Goal: Information Seeking & Learning: Compare options

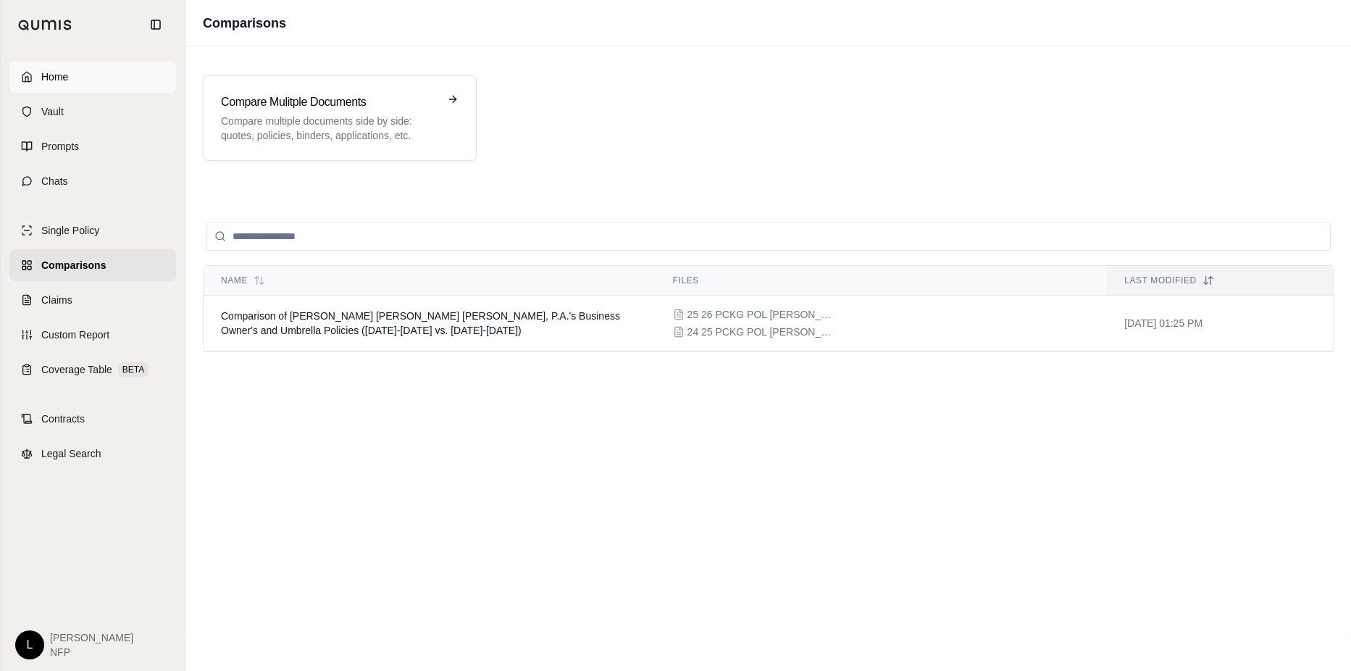
click at [27, 78] on icon at bounding box center [27, 77] width 12 height 12
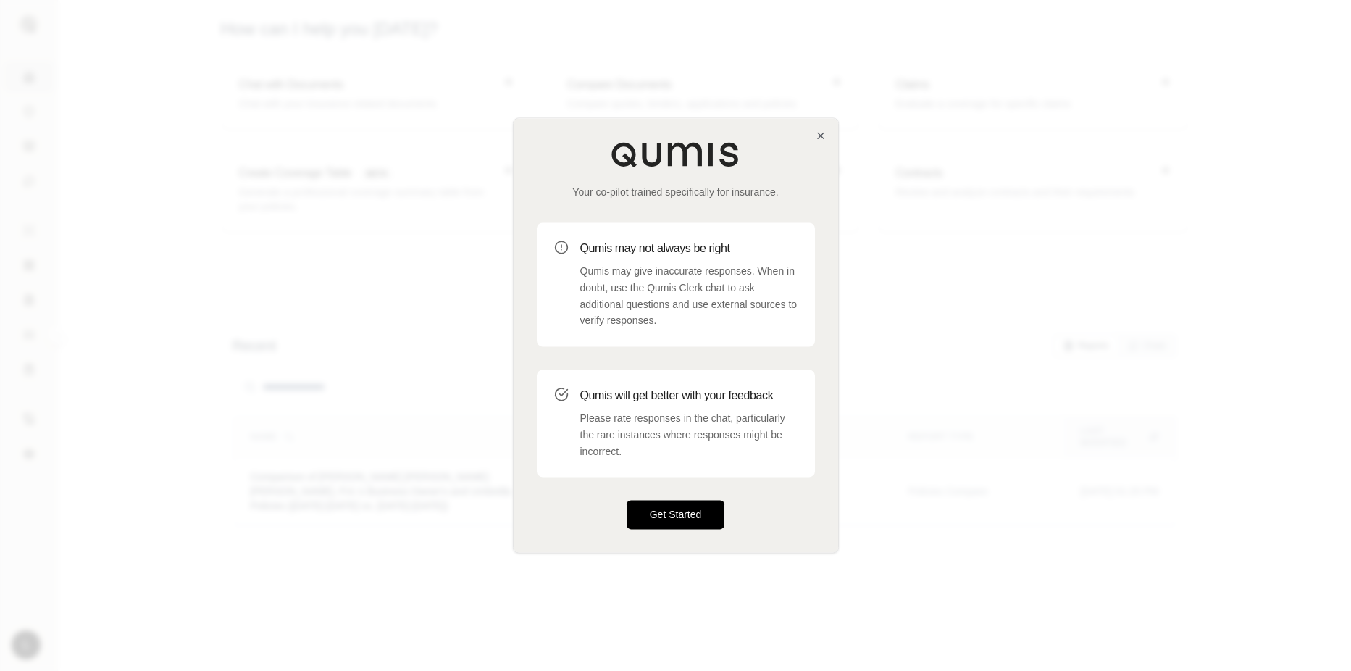
click at [673, 513] on button "Get Started" at bounding box center [676, 514] width 99 height 29
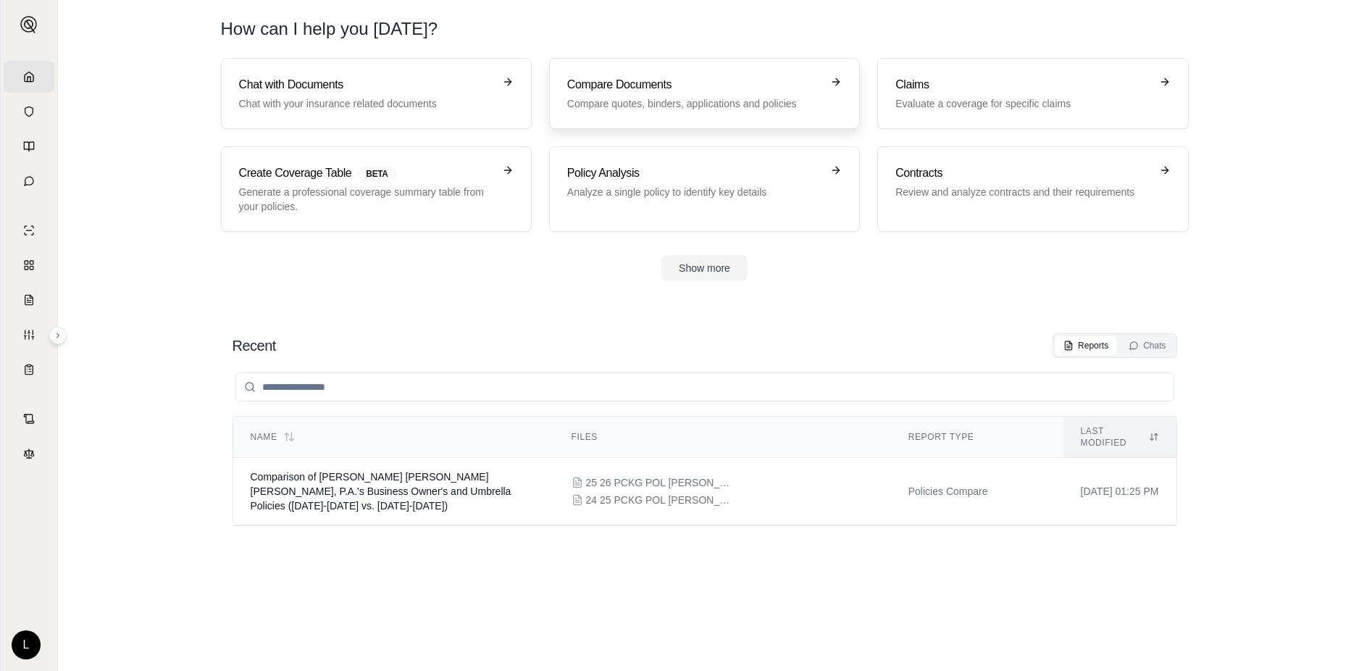
click at [716, 98] on p "Compare quotes, binders, applications and policies" at bounding box center [694, 103] width 254 height 14
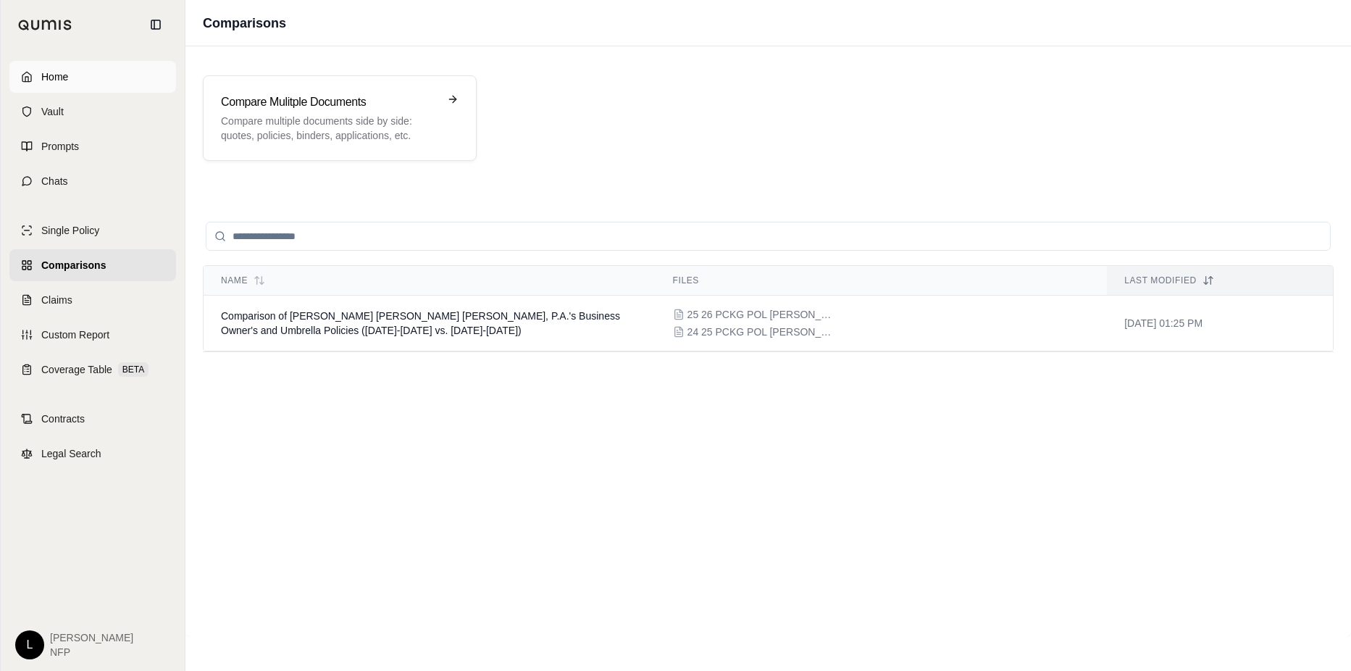
click at [20, 75] on link "Home" at bounding box center [92, 77] width 167 height 32
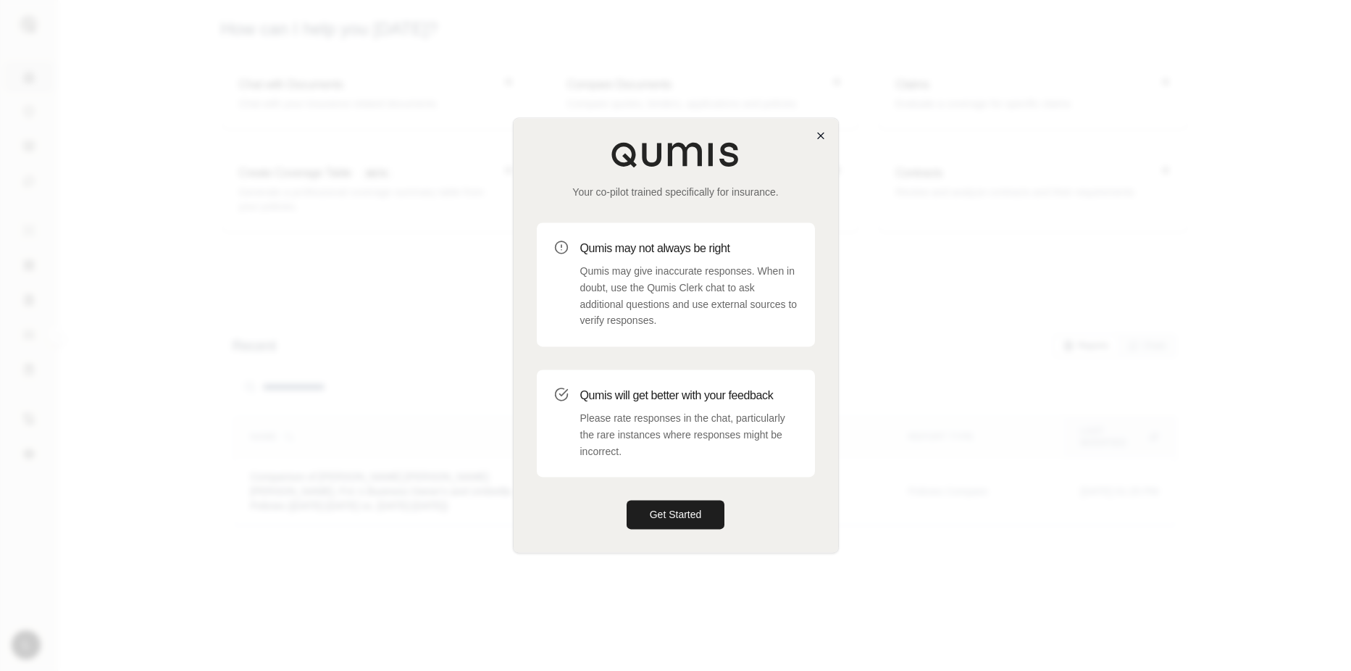
click at [826, 135] on div "Your co-pilot trained specifically for insurance. Qumis may not always be right…" at bounding box center [676, 334] width 326 height 435
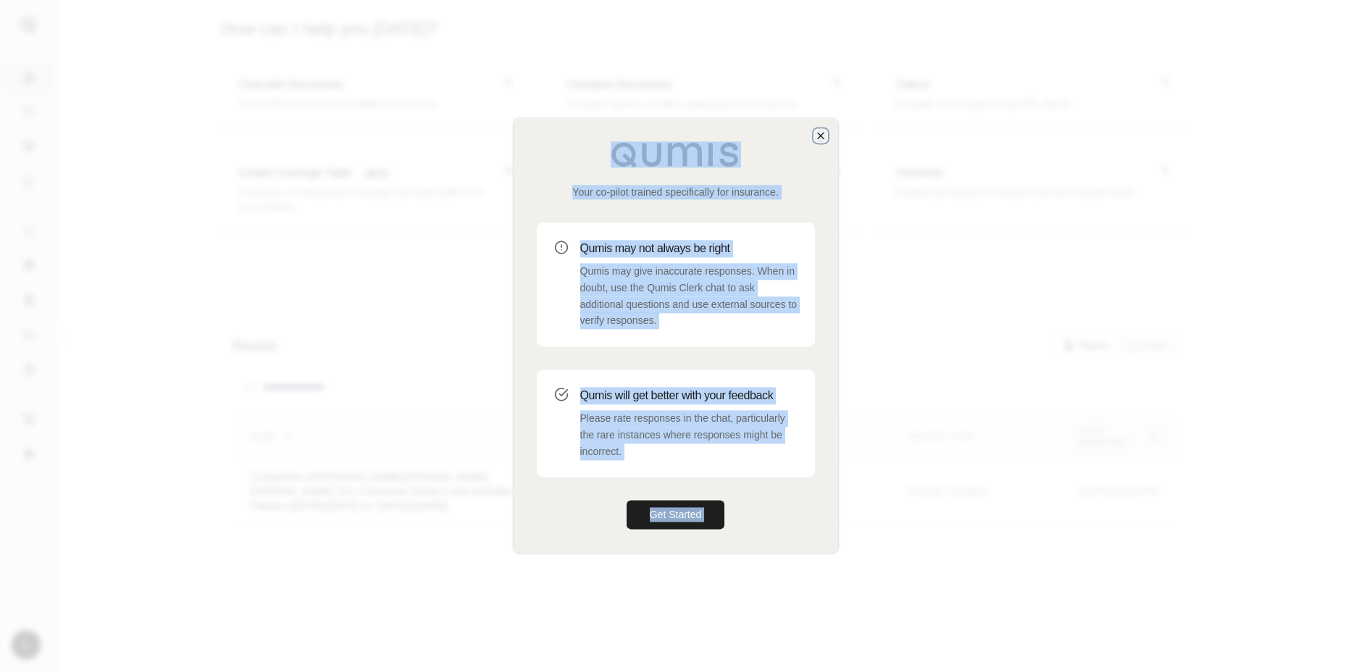
click at [821, 136] on icon "button" at bounding box center [821, 136] width 6 height 6
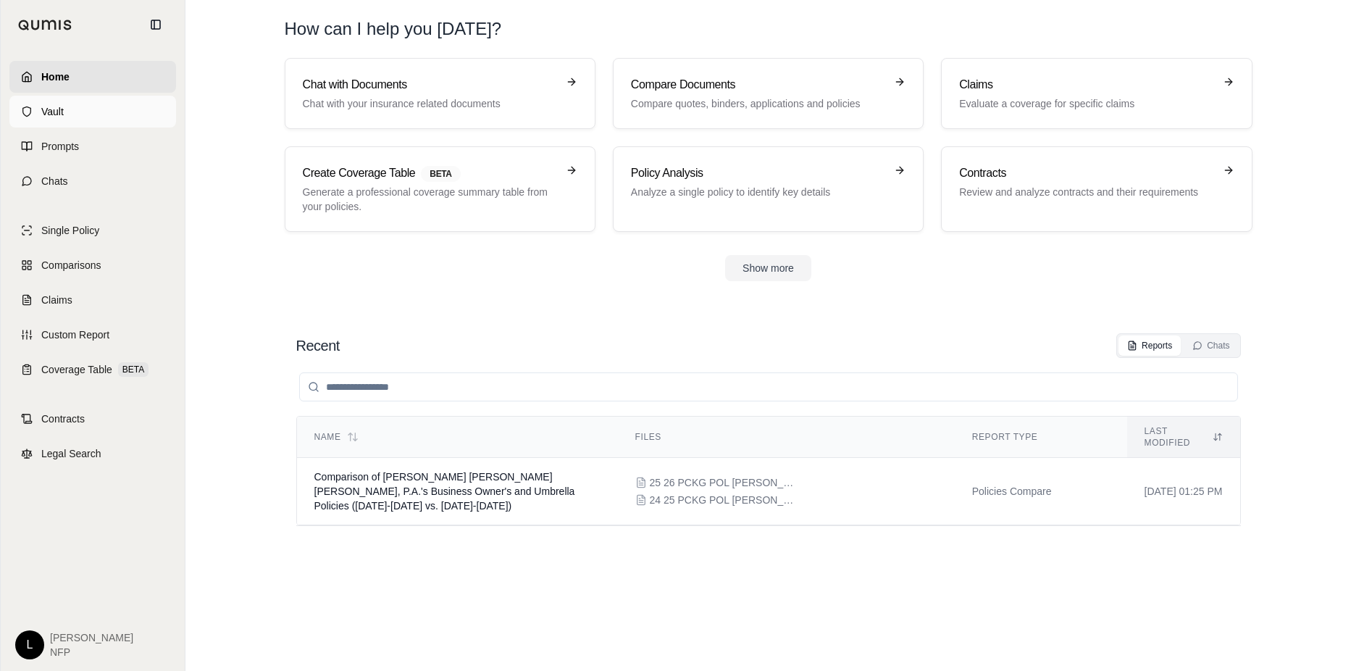
click at [27, 117] on link "Vault" at bounding box center [92, 112] width 167 height 32
